Goal: Complete application form

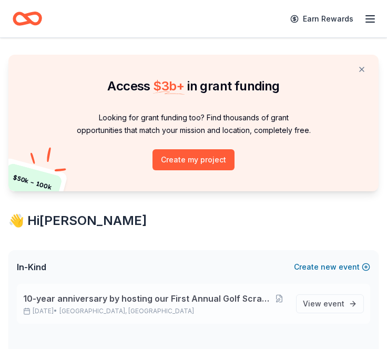
click at [242, 299] on span "10-year anniversary by hosting our First Annual Golf Scramble Fundraiser" at bounding box center [146, 298] width 247 height 13
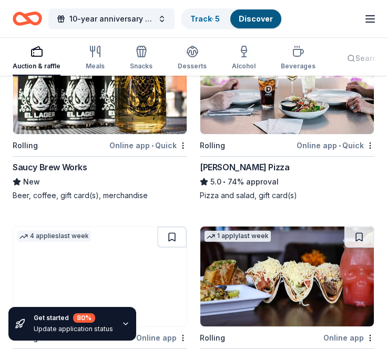
scroll to position [263, 0]
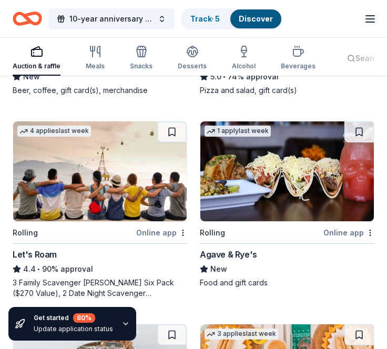
click at [256, 197] on img at bounding box center [286, 171] width 173 height 100
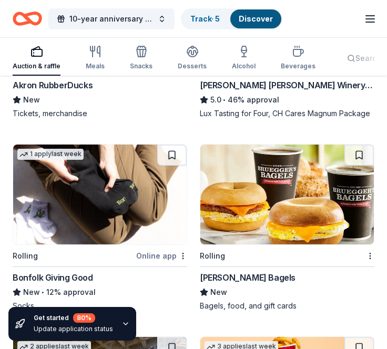
scroll to position [2641, 0]
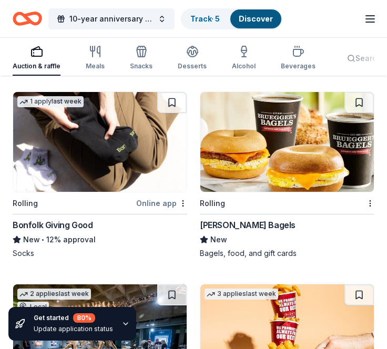
click at [300, 170] on img at bounding box center [286, 142] width 173 height 100
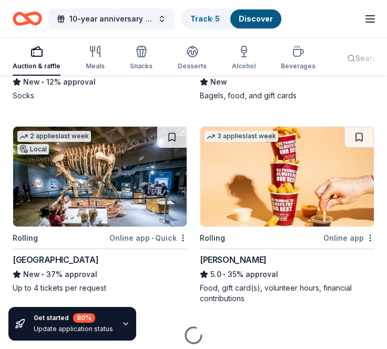
scroll to position [2834, 0]
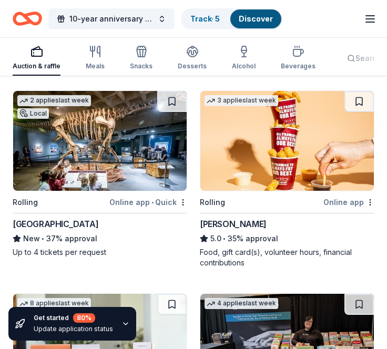
click at [239, 171] on img at bounding box center [286, 141] width 173 height 100
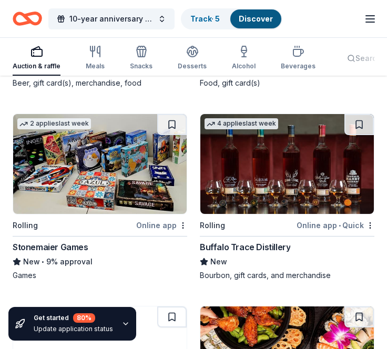
scroll to position [3254, 0]
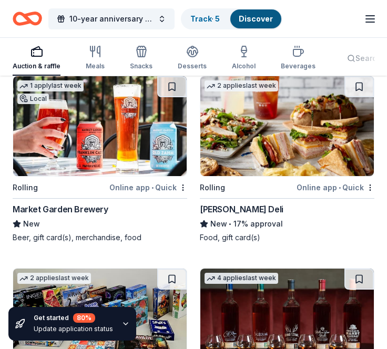
click at [104, 120] on img at bounding box center [99, 126] width 173 height 100
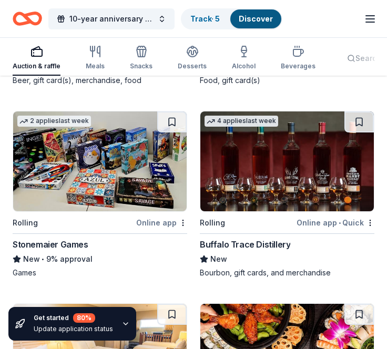
scroll to position [3412, 0]
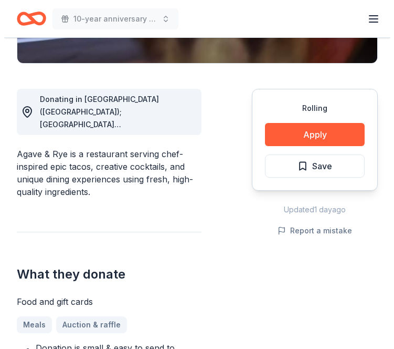
scroll to position [263, 0]
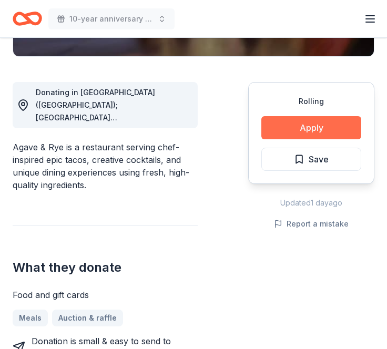
click at [334, 124] on button "Apply" at bounding box center [311, 127] width 100 height 23
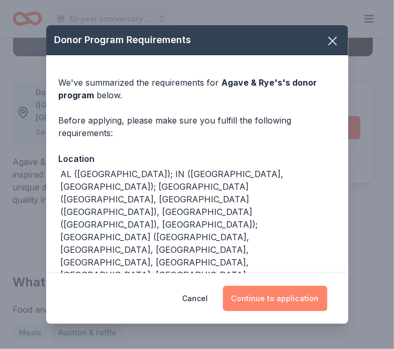
click at [270, 300] on button "Continue to application" at bounding box center [275, 298] width 105 height 25
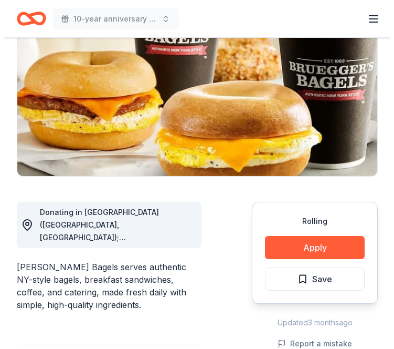
scroll to position [210, 0]
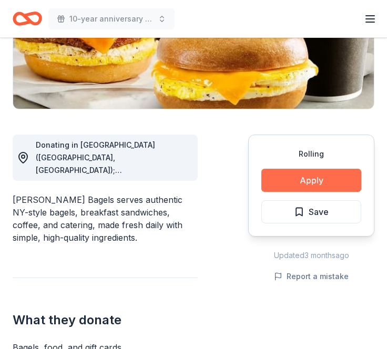
click at [306, 180] on button "Apply" at bounding box center [311, 180] width 100 height 23
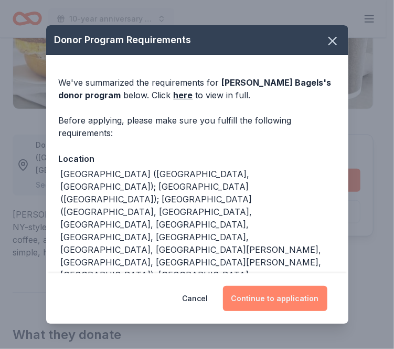
click at [263, 299] on button "Continue to application" at bounding box center [275, 298] width 105 height 25
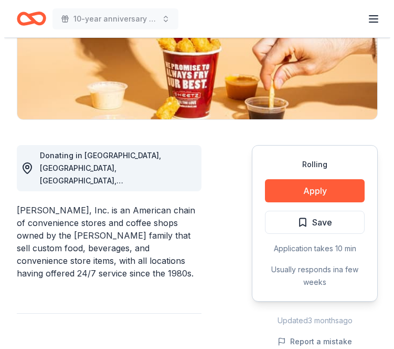
scroll to position [263, 0]
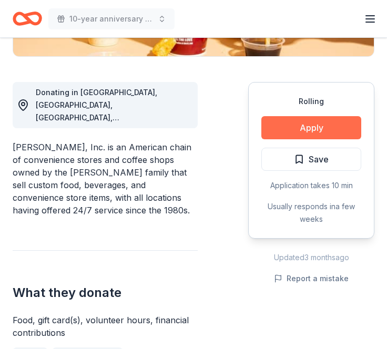
click at [296, 125] on button "Apply" at bounding box center [311, 127] width 100 height 23
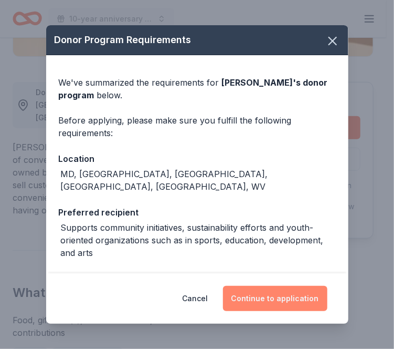
click at [256, 299] on button "Continue to application" at bounding box center [275, 298] width 105 height 25
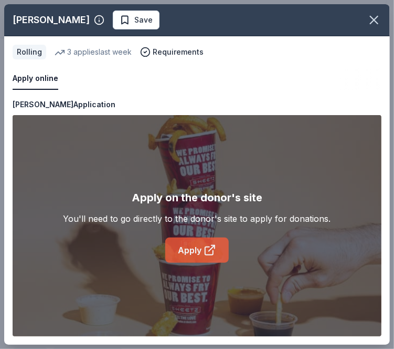
click at [209, 239] on link "Apply" at bounding box center [197, 249] width 64 height 25
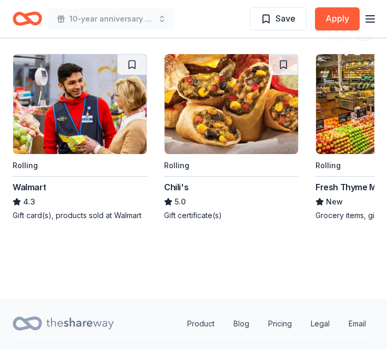
scroll to position [1128, 0]
